Goal: Task Accomplishment & Management: Use online tool/utility

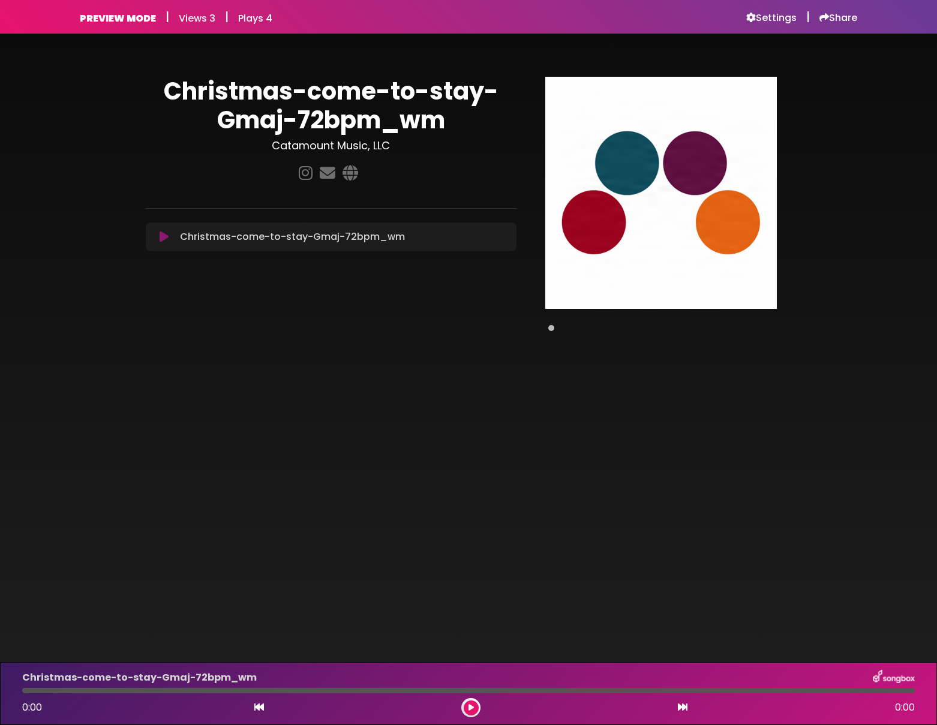
click at [552, 329] on span at bounding box center [551, 328] width 6 height 6
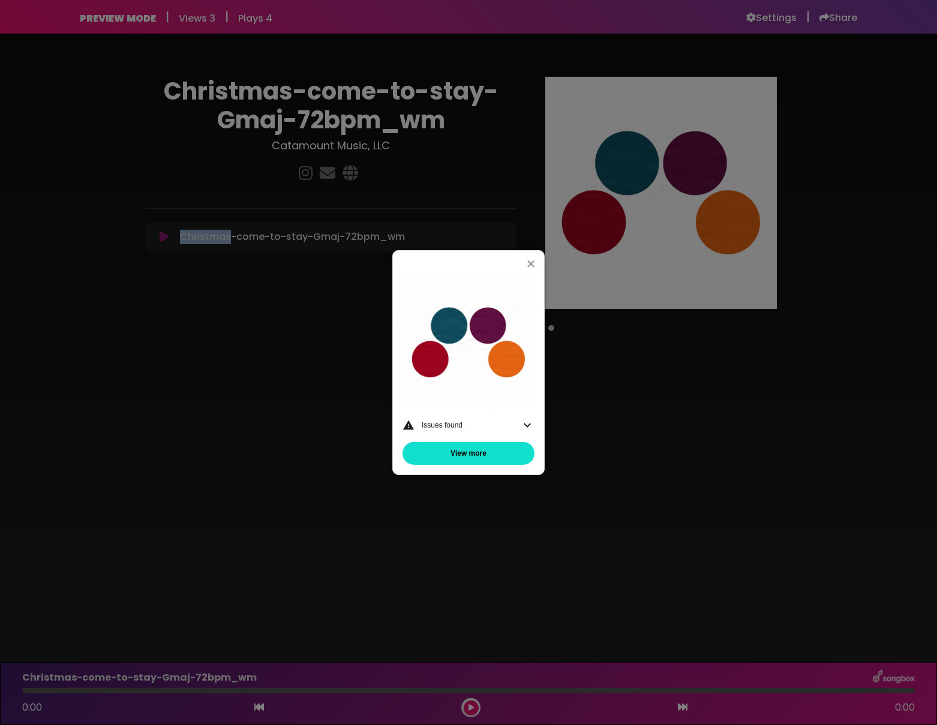
click at [529, 425] on icon at bounding box center [527, 425] width 7 height 4
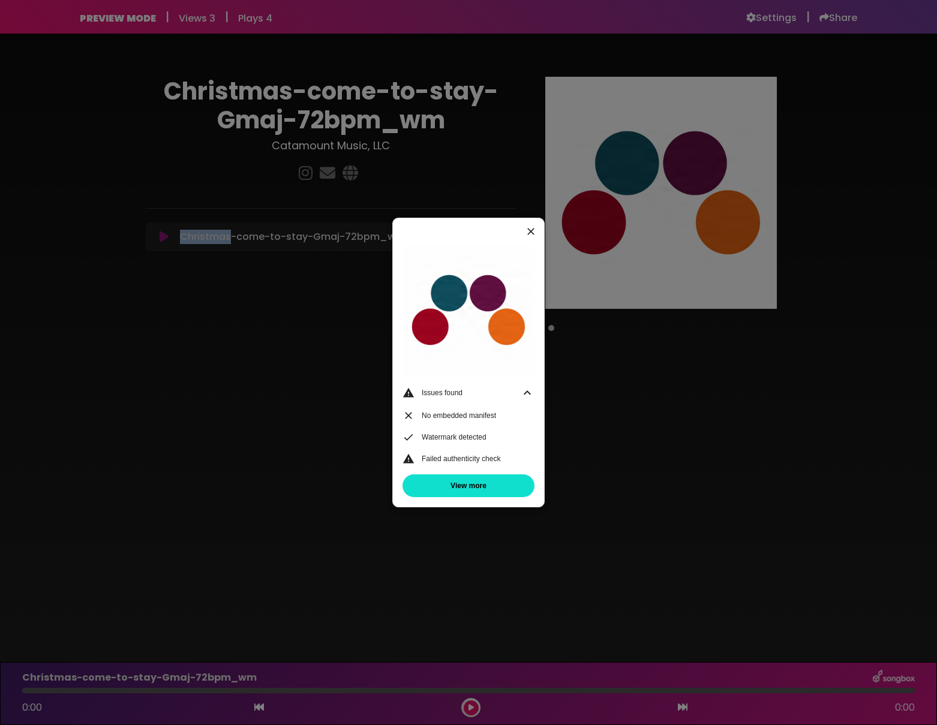
click at [533, 233] on icon "button" at bounding box center [531, 232] width 12 height 12
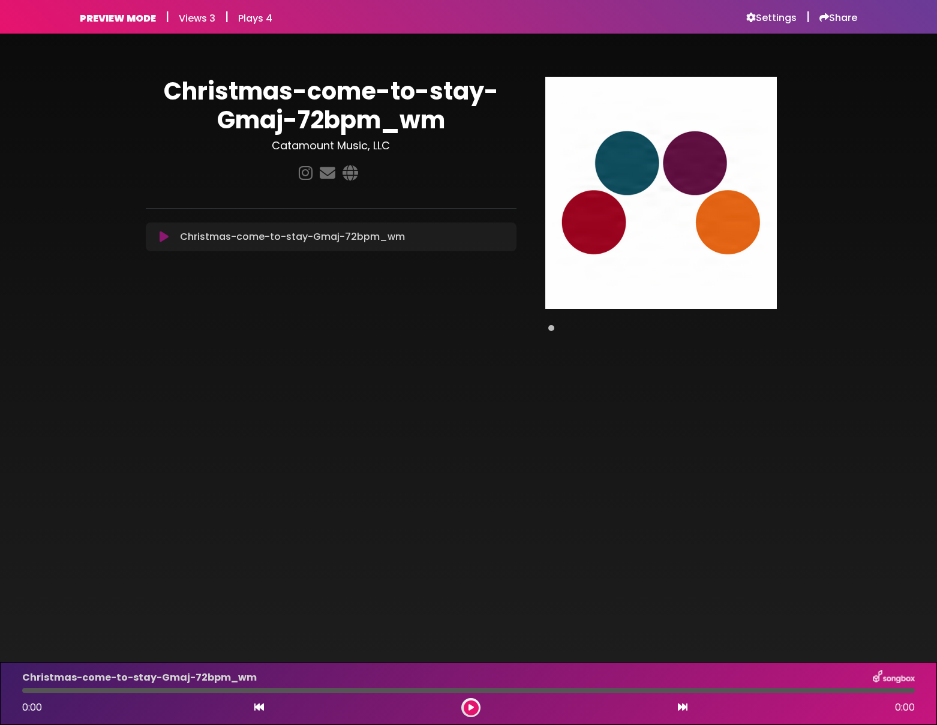
click at [458, 175] on div at bounding box center [331, 173] width 371 height 23
click at [193, 20] on h6 "Views 3" at bounding box center [197, 18] width 37 height 11
click at [193, 17] on h6 "Views 3" at bounding box center [197, 18] width 37 height 11
click at [293, 23] on div "PREVIEW MODE | Views 3 | Plays 4 Settings | Share" at bounding box center [469, 17] width 778 height 14
click at [257, 23] on h6 "Plays 4" at bounding box center [255, 18] width 34 height 11
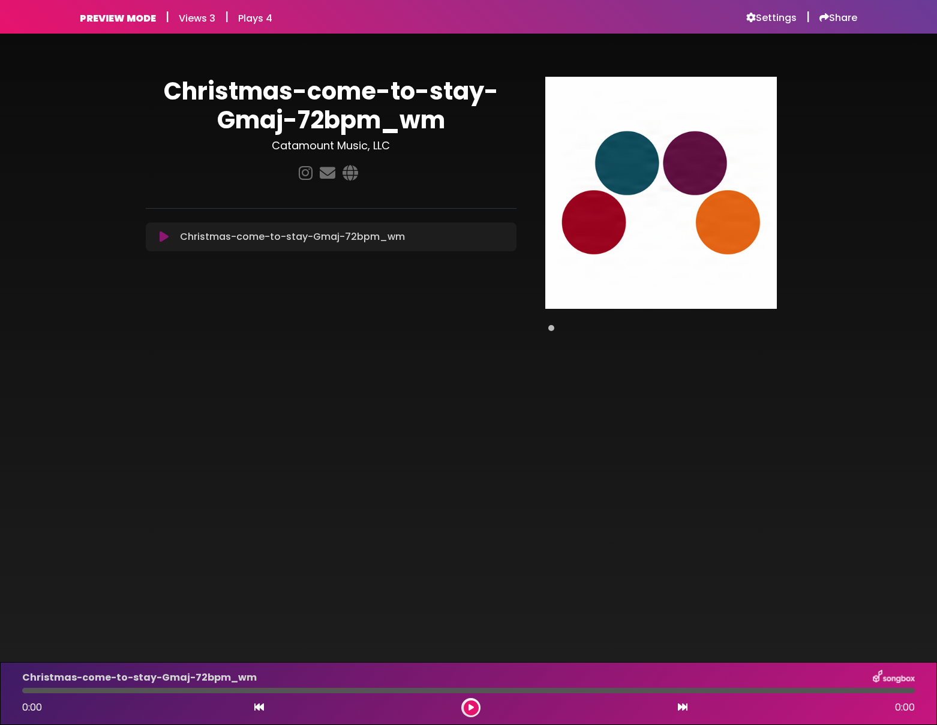
drag, startPoint x: 372, startPoint y: 471, endPoint x: 533, endPoint y: 434, distance: 165.0
click at [373, 471] on body "Your Private Link [URL][DOMAIN_NAME] Copy Link PREVIEW MODE | Views 3 | Plays 4…" at bounding box center [468, 362] width 937 height 725
click at [259, 19] on h6 "Plays 4" at bounding box center [255, 18] width 34 height 11
click at [206, 16] on h6 "Views 3" at bounding box center [197, 18] width 37 height 11
click at [782, 22] on h6 "Settings" at bounding box center [771, 18] width 50 height 12
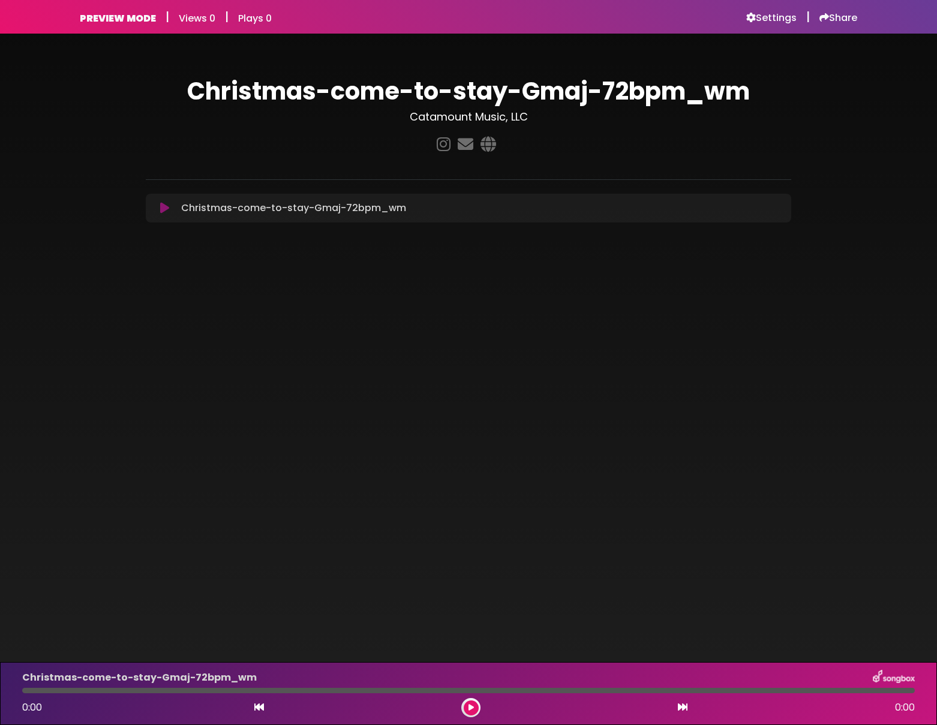
click at [470, 706] on icon at bounding box center [471, 707] width 5 height 7
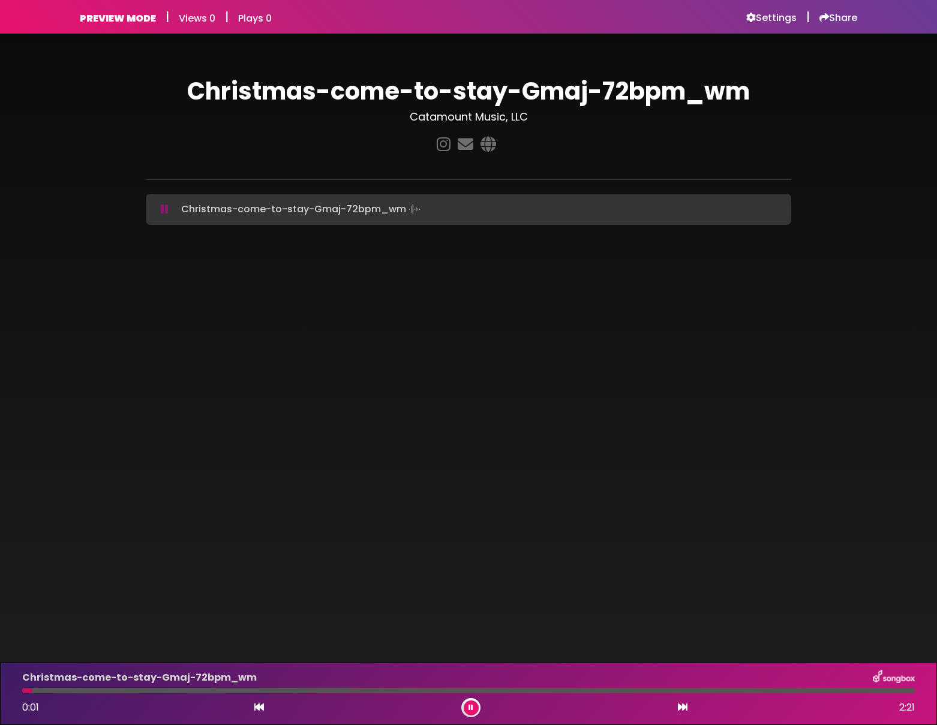
click at [470, 707] on icon at bounding box center [471, 707] width 5 height 7
